Goal: Information Seeking & Learning: Check status

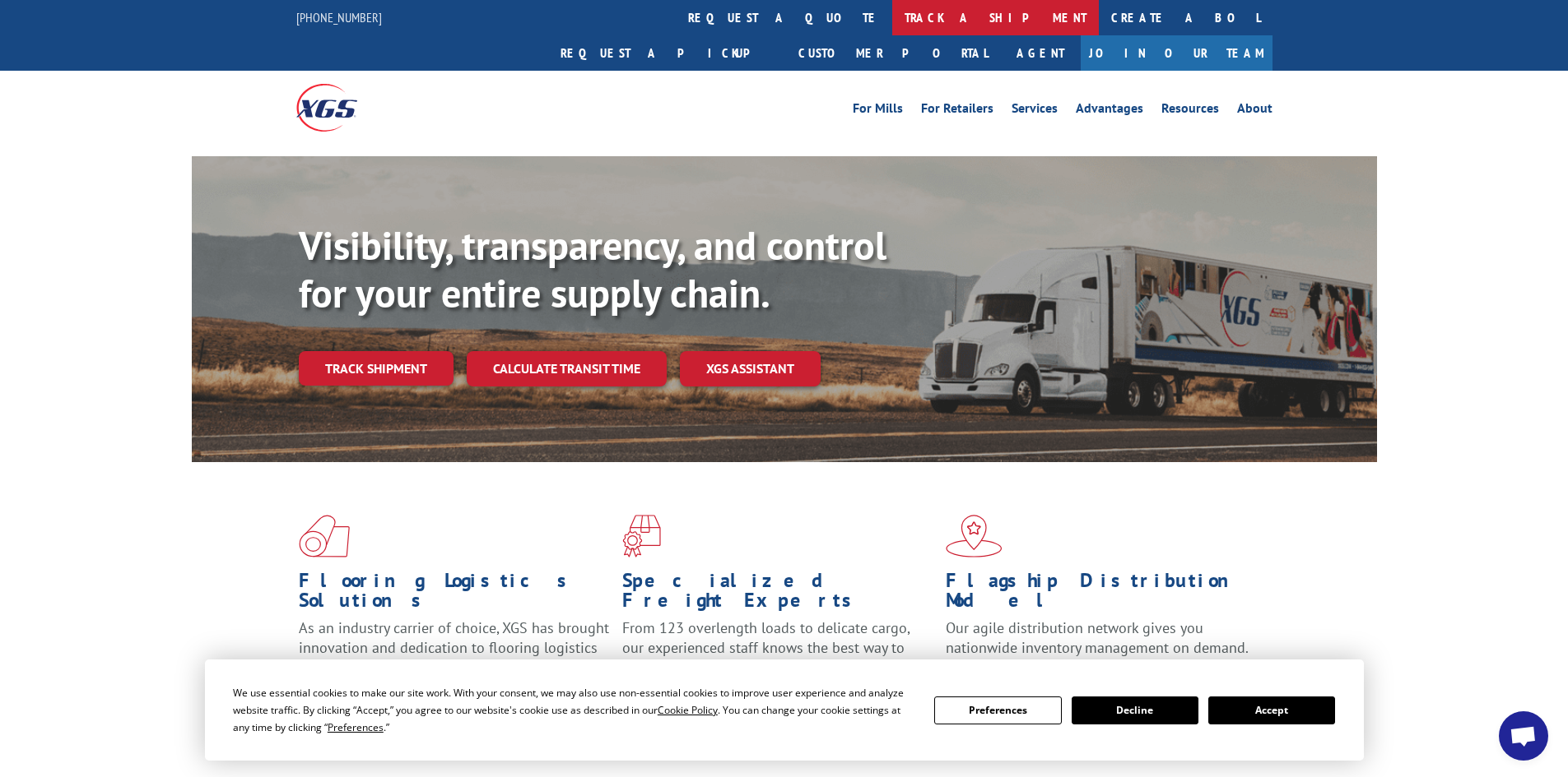
click at [892, 15] on link "track a shipment" at bounding box center [995, 18] width 207 height 36
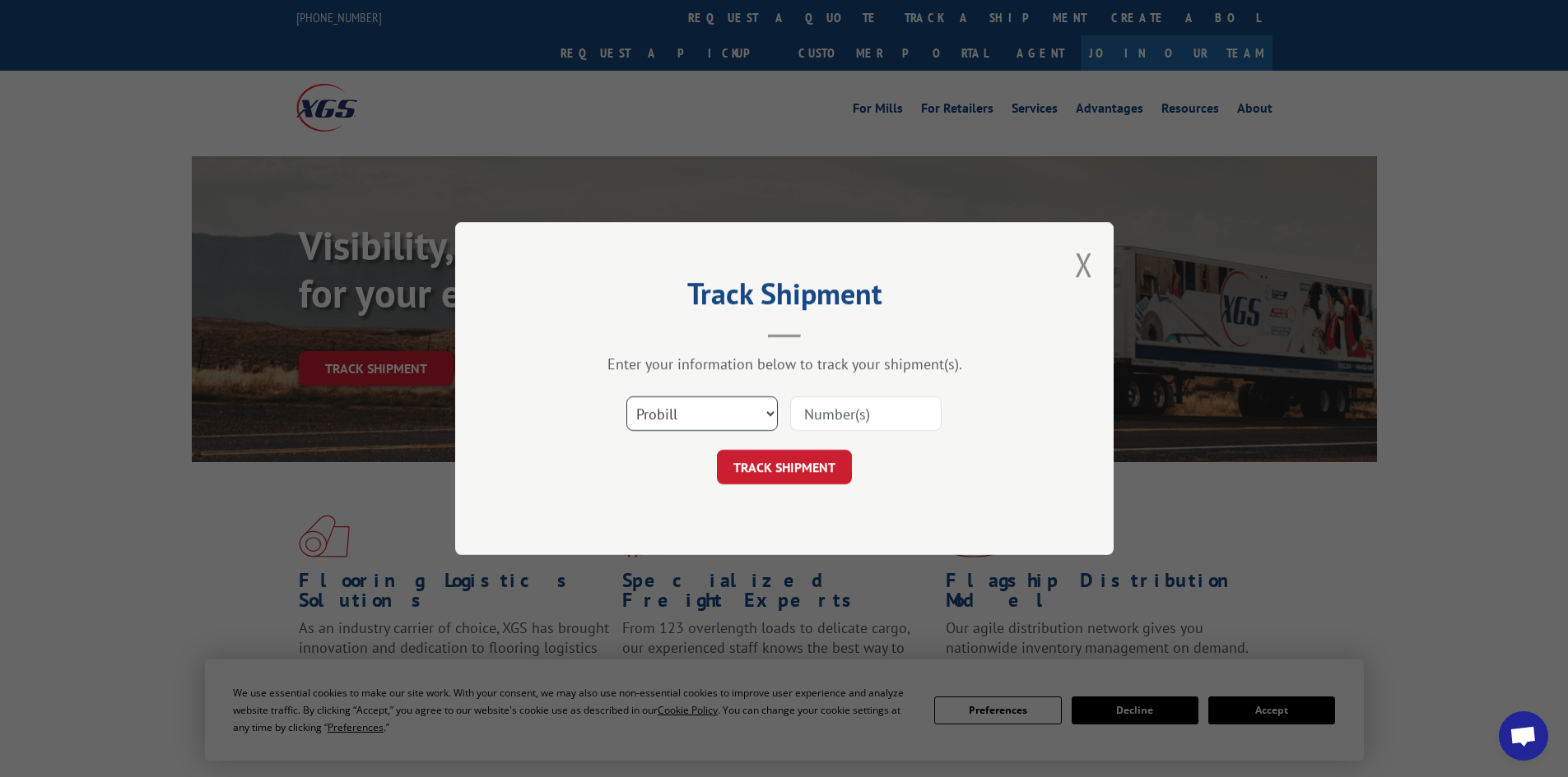
click at [690, 416] on select "Select category... Probill BOL PO" at bounding box center [703, 414] width 152 height 35
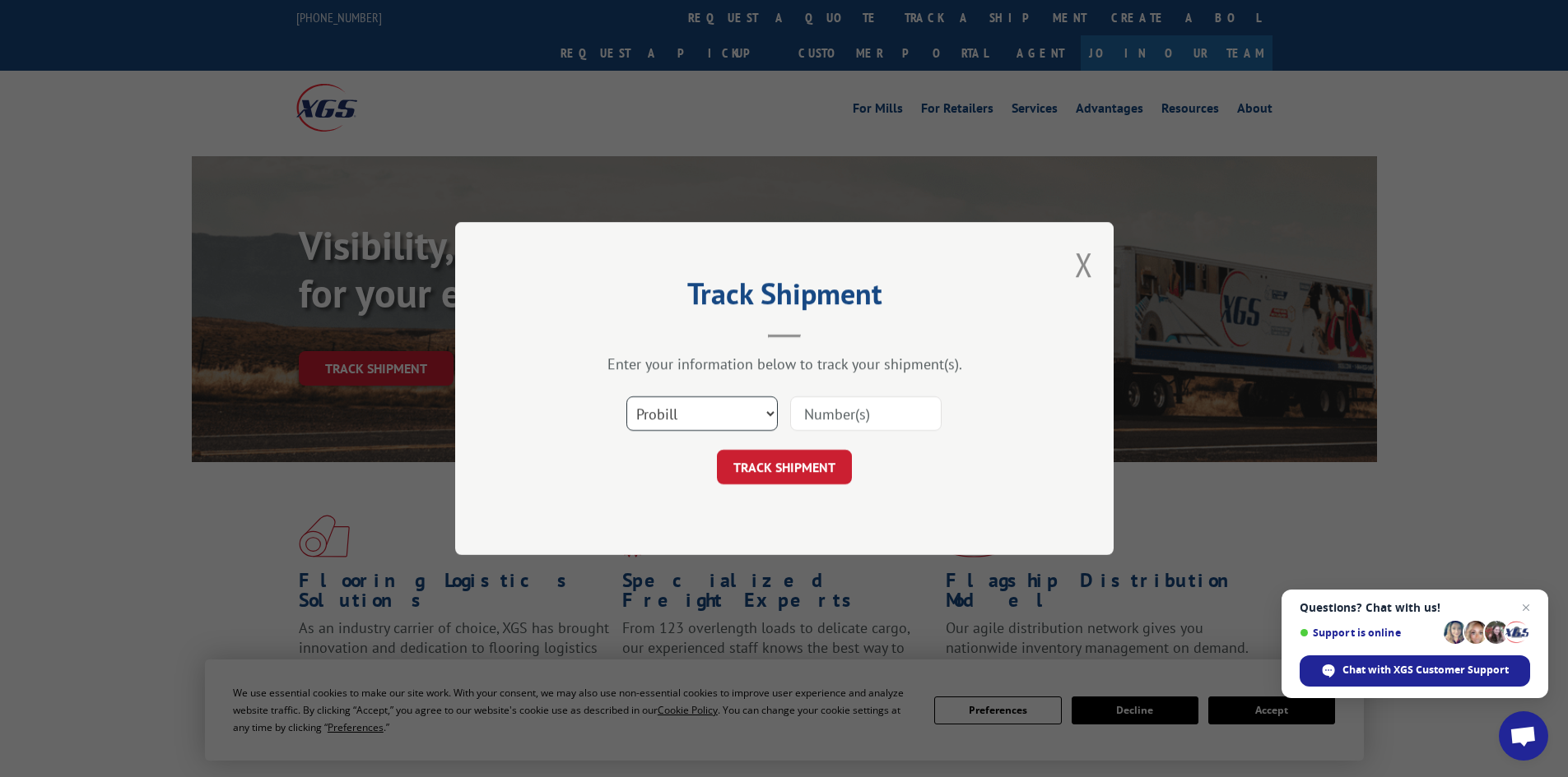
select select "po"
click at [627, 397] on select "Select category... Probill BOL PO" at bounding box center [703, 414] width 152 height 35
click at [828, 416] on input at bounding box center [866, 414] width 152 height 35
paste input "47510921"
type input "47510921"
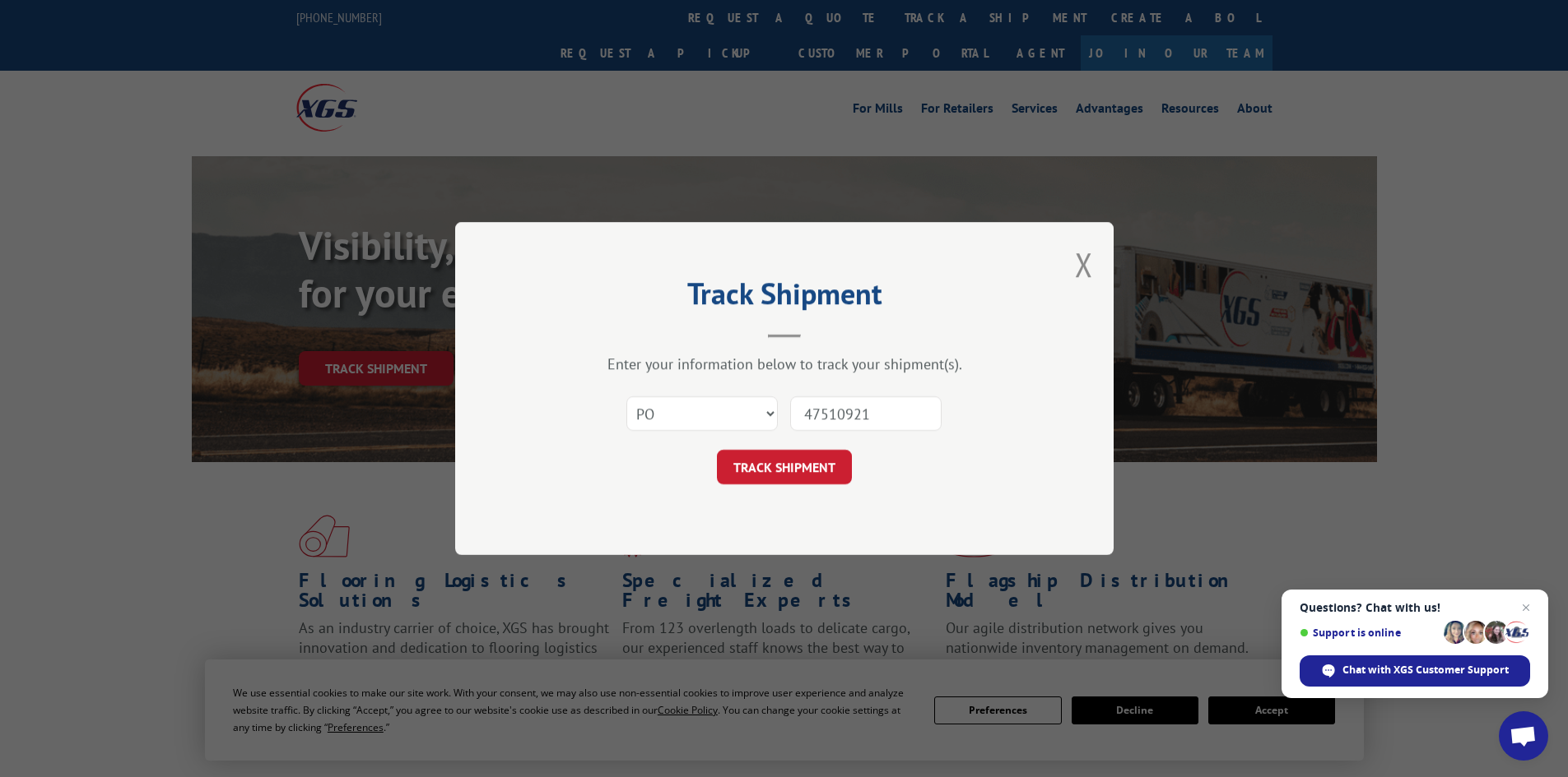
click at [784, 464] on button "TRACK SHIPMENT" at bounding box center [784, 467] width 135 height 35
